Goal: Information Seeking & Learning: Learn about a topic

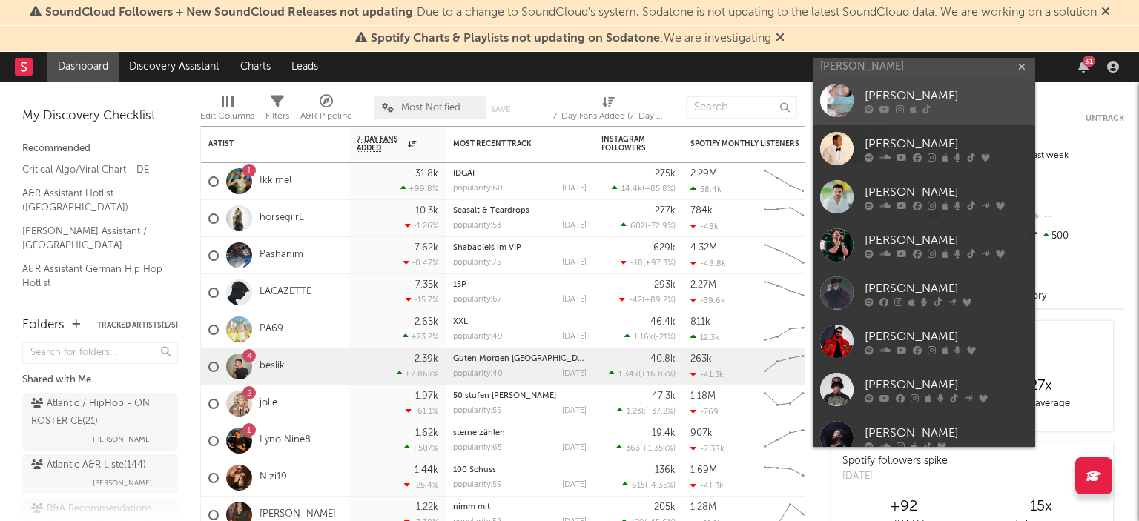
type input "[PERSON_NAME]"
click at [905, 97] on div "[PERSON_NAME]" at bounding box center [946, 97] width 163 height 18
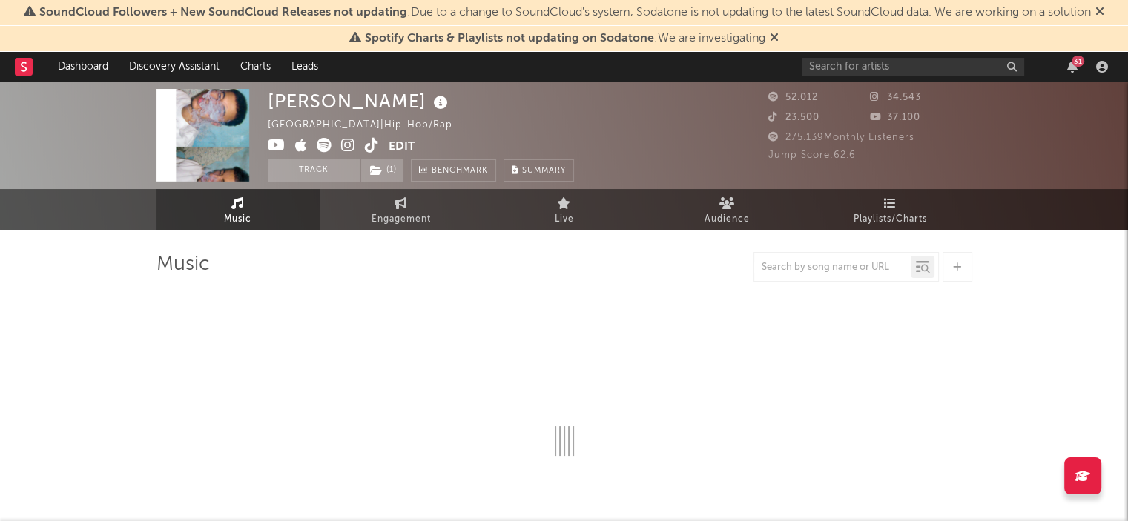
select select "6m"
